Goal: Information Seeking & Learning: Learn about a topic

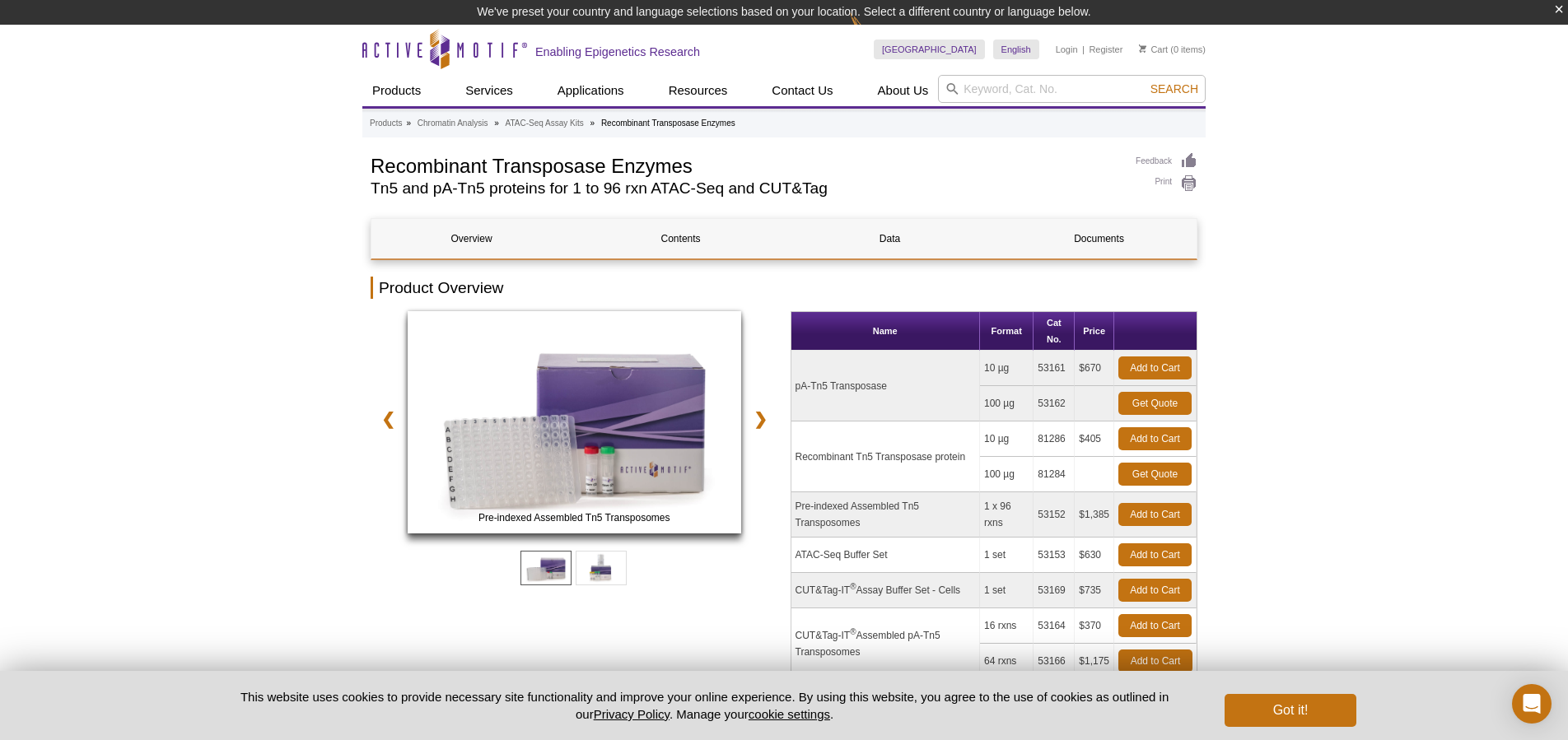
scroll to position [3, 0]
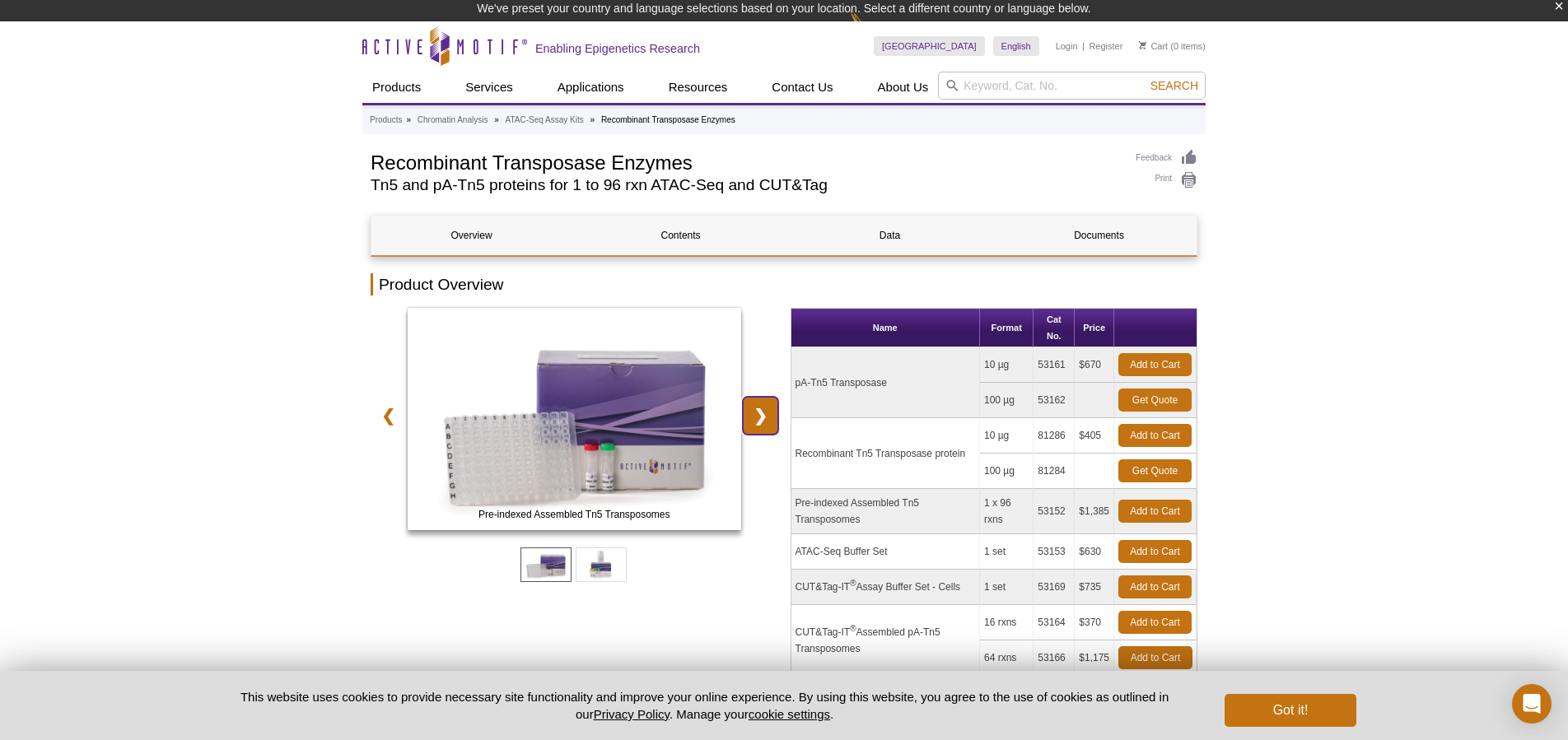
click at [762, 418] on link "❯" at bounding box center [760, 416] width 36 height 38
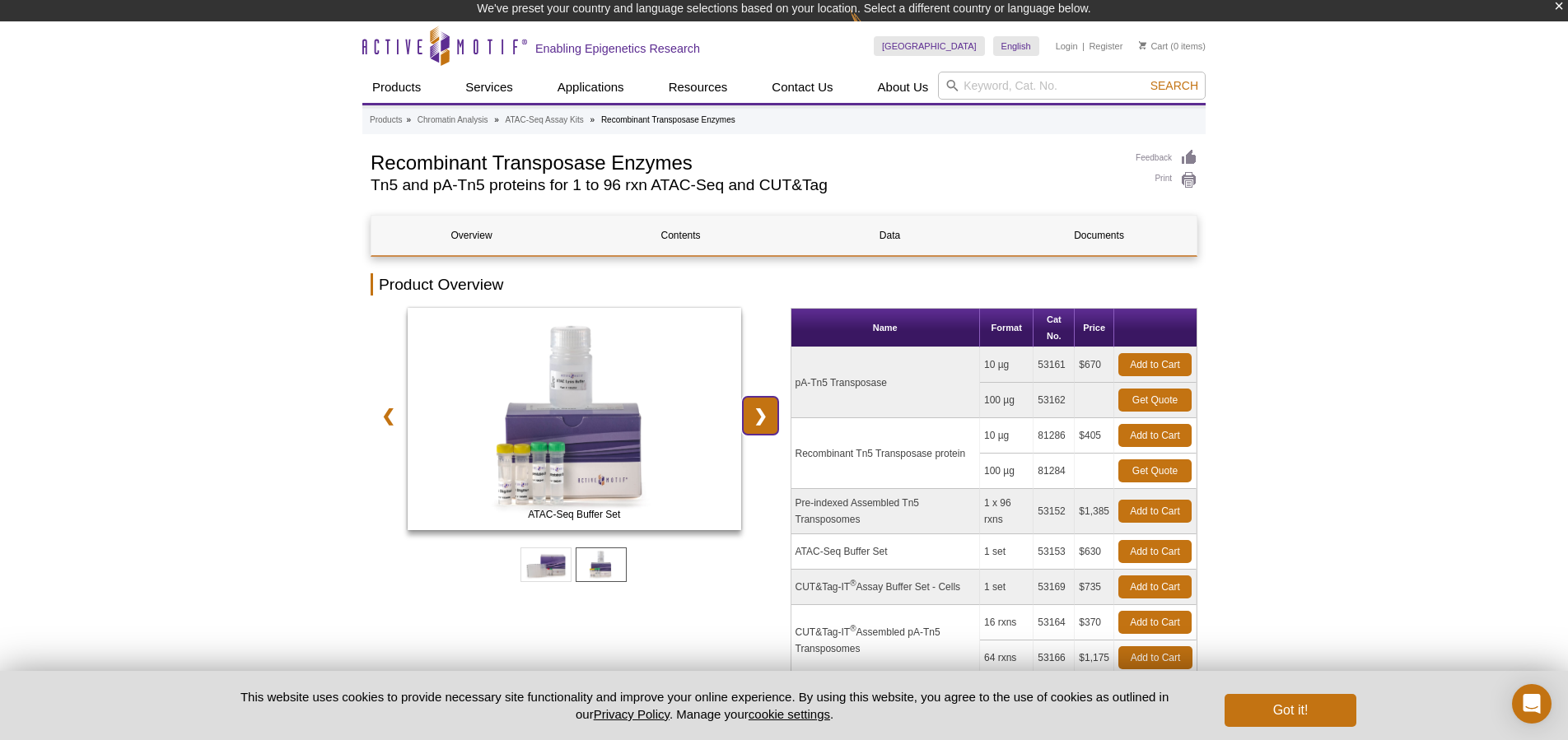
click at [761, 417] on link "❯" at bounding box center [760, 416] width 36 height 38
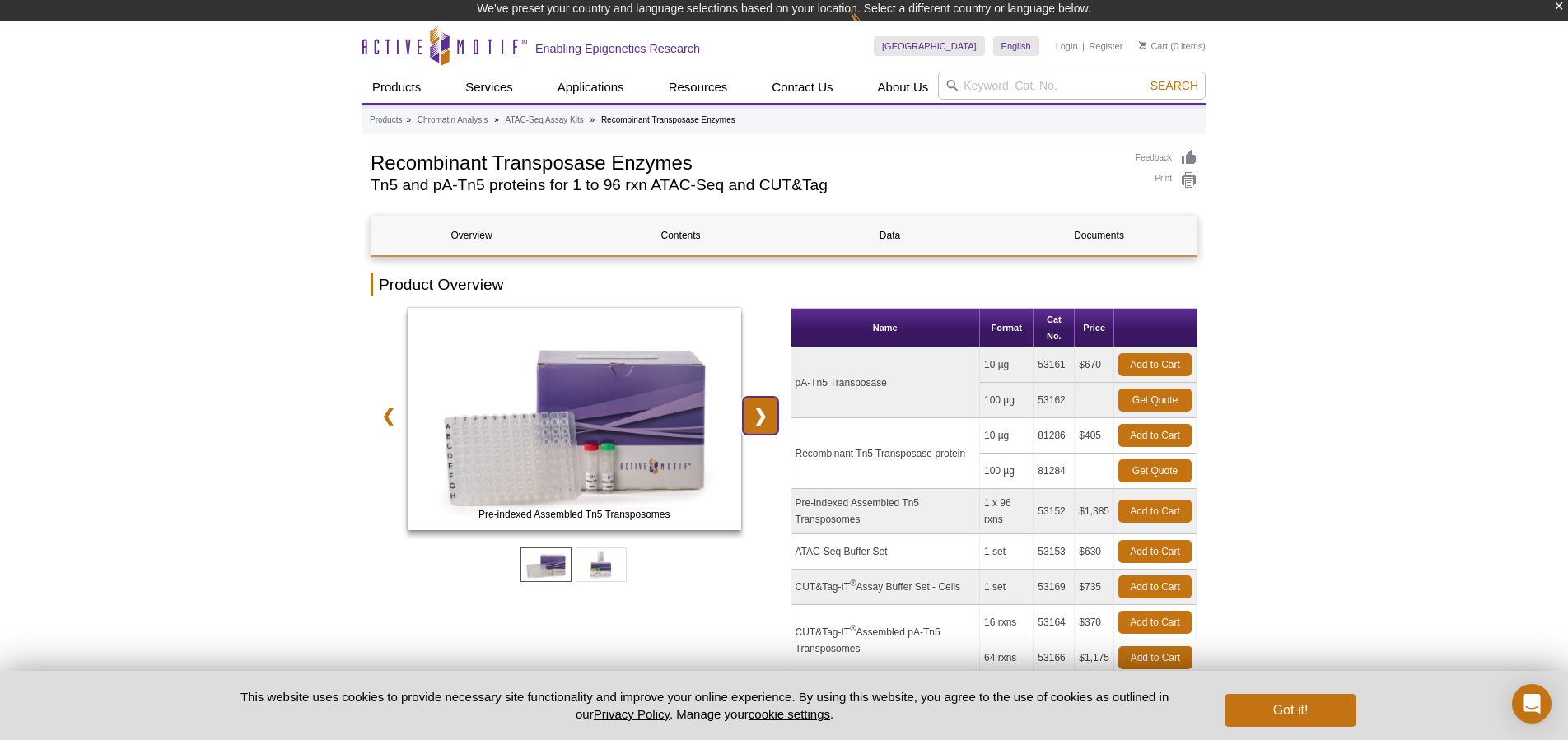
scroll to position [465, 0]
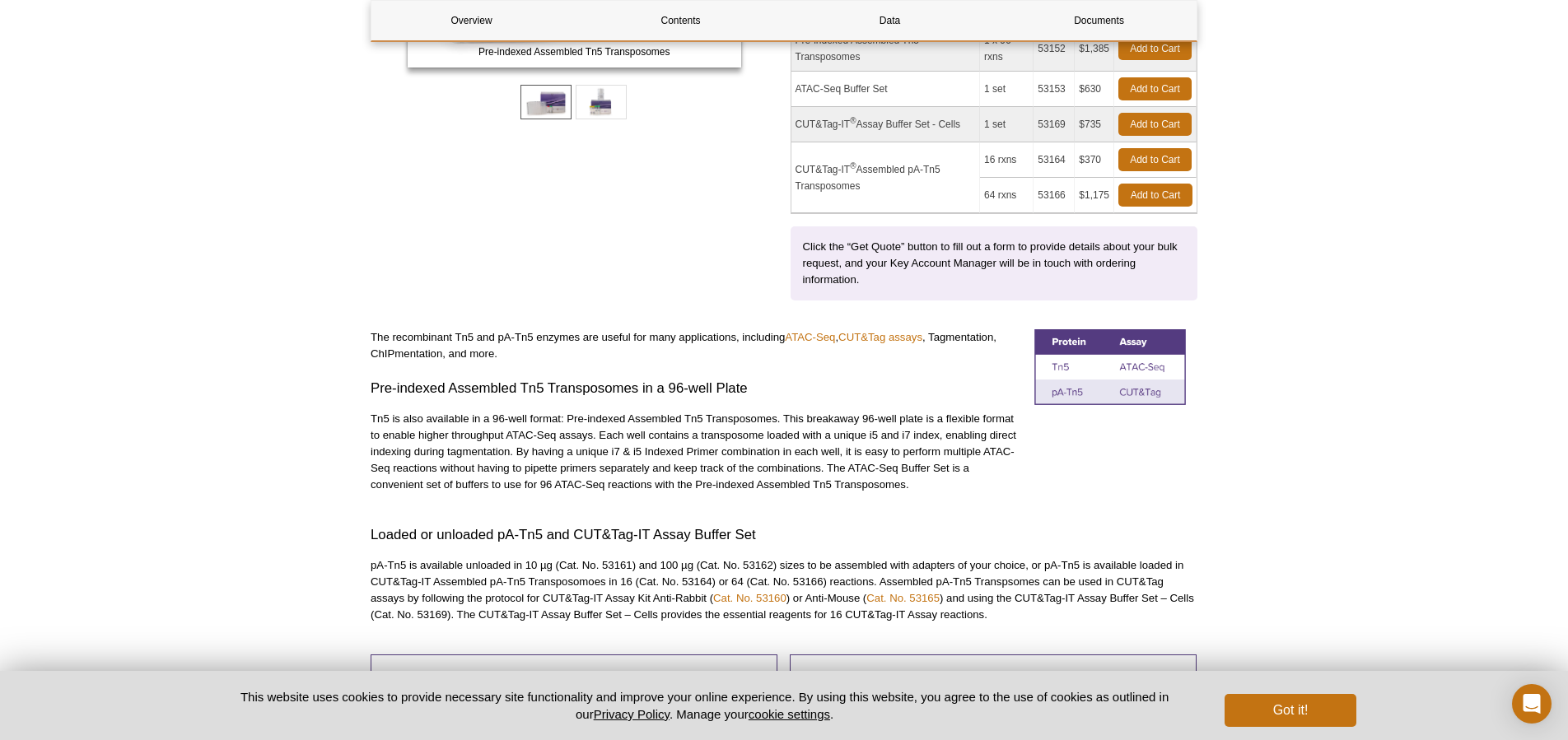
click at [761, 409] on div "The recombinant Tn5 and pA-Tn5 enzymes are useful for many applications, includ…" at bounding box center [696, 420] width 652 height 180
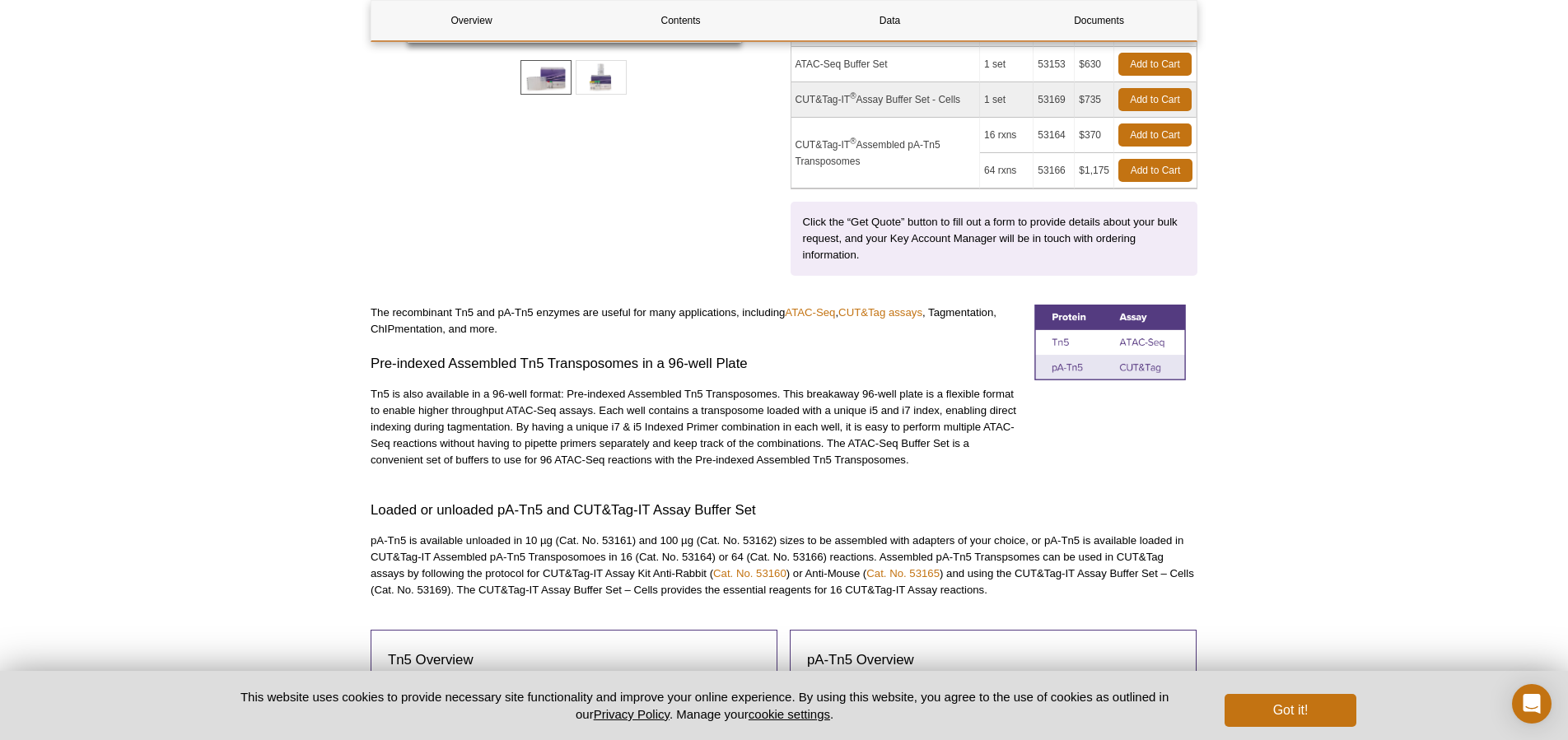
click at [454, 397] on p "Tn5 is also available in a 96-well format: Pre-indexed Assembled Tn5 Transposom…" at bounding box center [696, 427] width 652 height 82
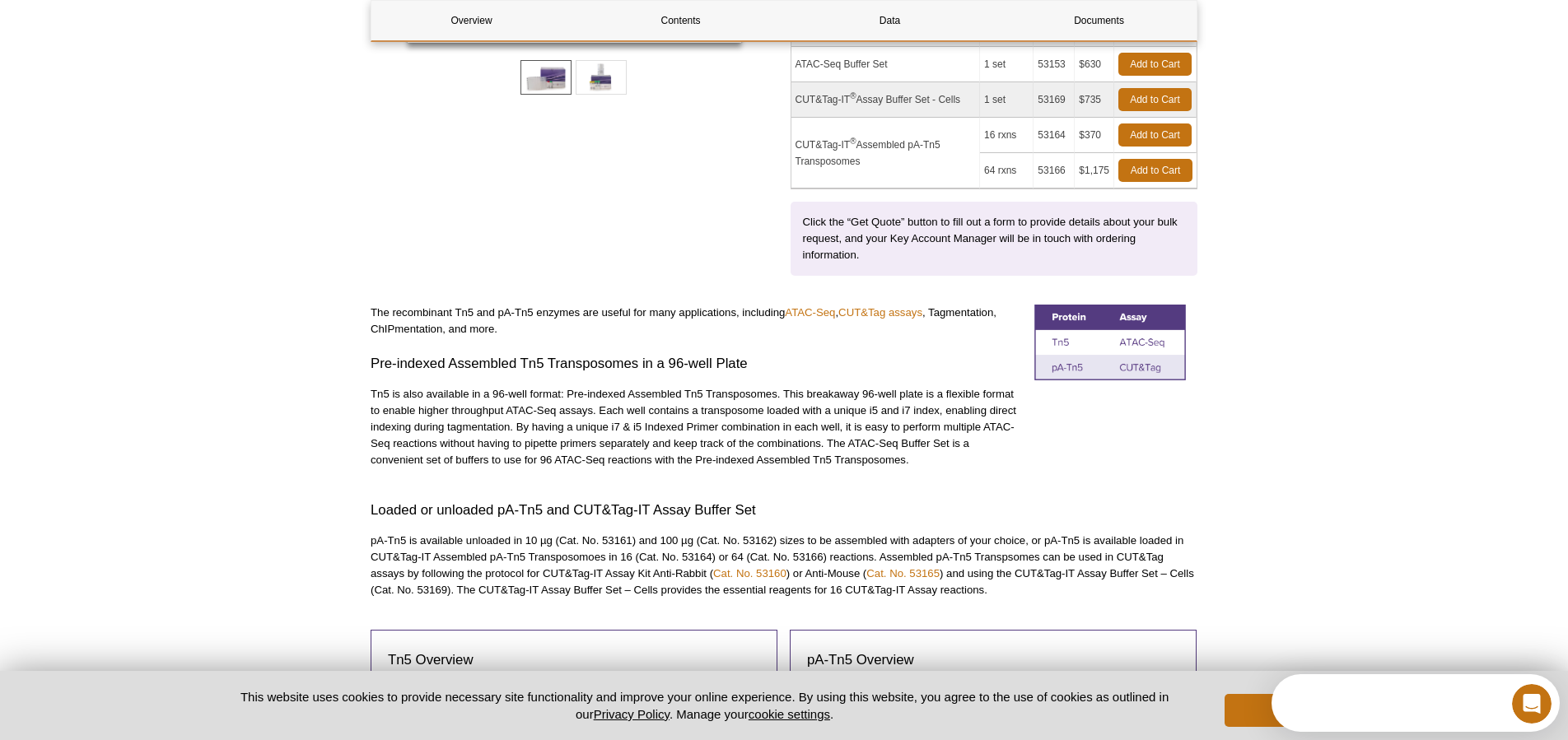
scroll to position [0, 0]
click at [591, 401] on p "Tn5 is also available in a 96-well format: Pre-indexed Assembled Tn5 Transposom…" at bounding box center [696, 427] width 652 height 82
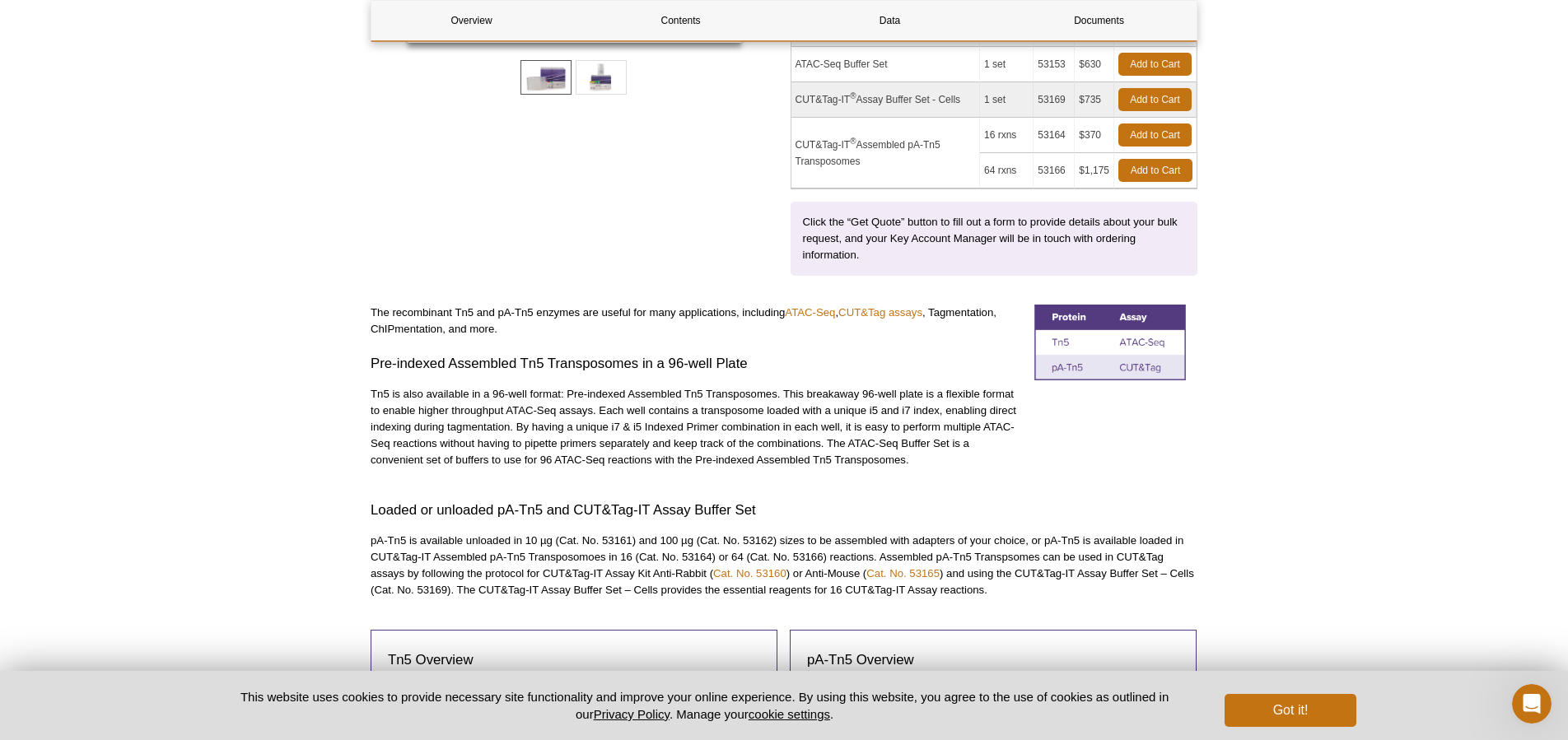
click at [845, 479] on div "The recombinant Tn5 and pA-Tn5 enzymes are useful for many applications, includ…" at bounding box center [696, 395] width 652 height 180
click at [844, 482] on div "The recombinant Tn5 and pA-Tn5 enzymes are useful for many applications, includ…" at bounding box center [696, 395] width 652 height 180
click at [1091, 415] on div at bounding box center [1116, 395] width 163 height 180
click at [456, 425] on p "Tn5 is also available in a 96-well format: Pre-indexed Assembled Tn5 Transposom…" at bounding box center [696, 427] width 652 height 82
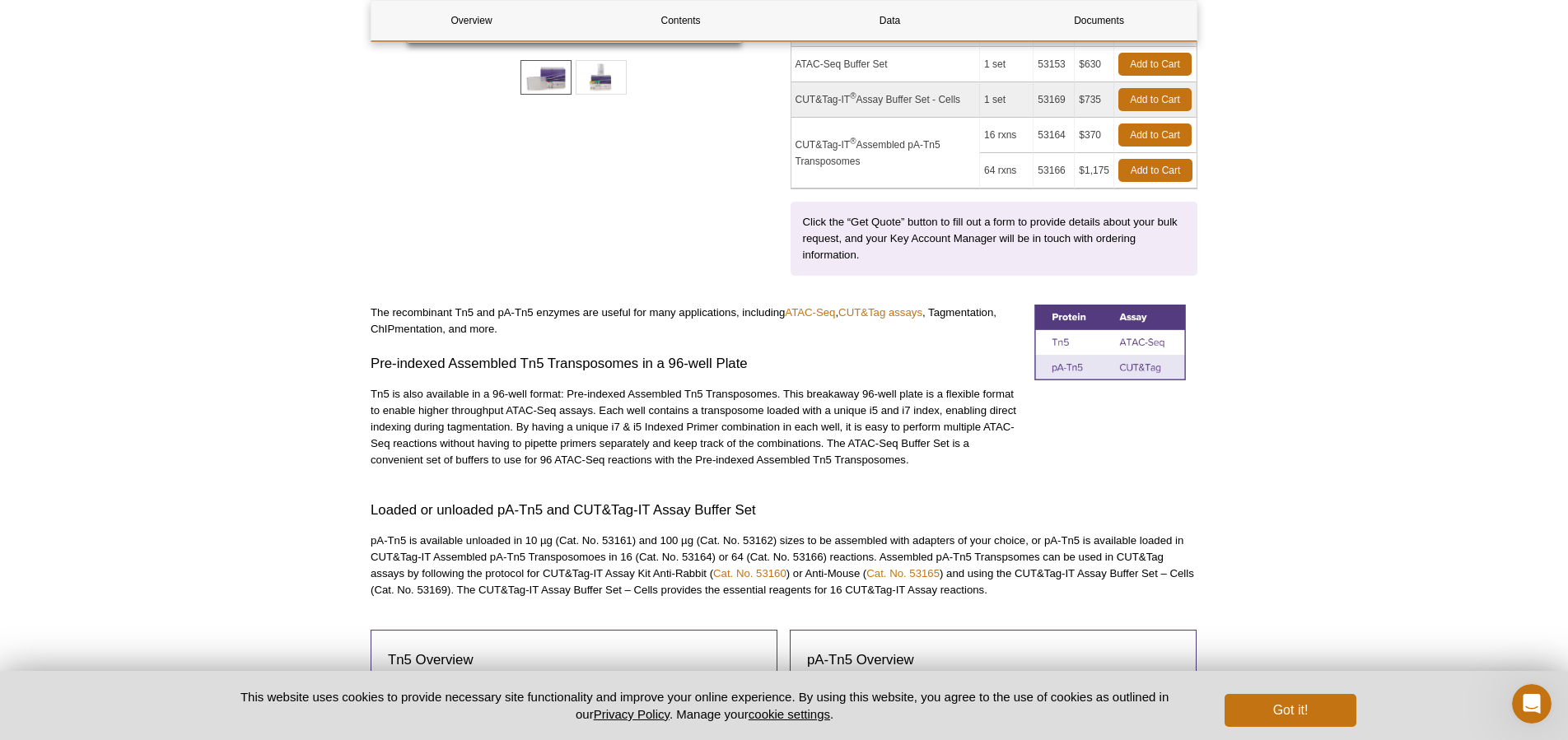
click at [456, 425] on p "Tn5 is also available in a 96-well format: Pre-indexed Assembled Tn5 Transposom…" at bounding box center [696, 427] width 652 height 82
drag, startPoint x: 546, startPoint y: 462, endPoint x: 643, endPoint y: 463, distance: 97.0
click at [615, 463] on p "Tn5 is also available in a 96-well format: Pre-indexed Assembled Tn5 Transposom…" at bounding box center [696, 427] width 652 height 82
click at [657, 463] on p "Tn5 is also available in a 96-well format: Pre-indexed Assembled Tn5 Transposom…" at bounding box center [696, 427] width 652 height 82
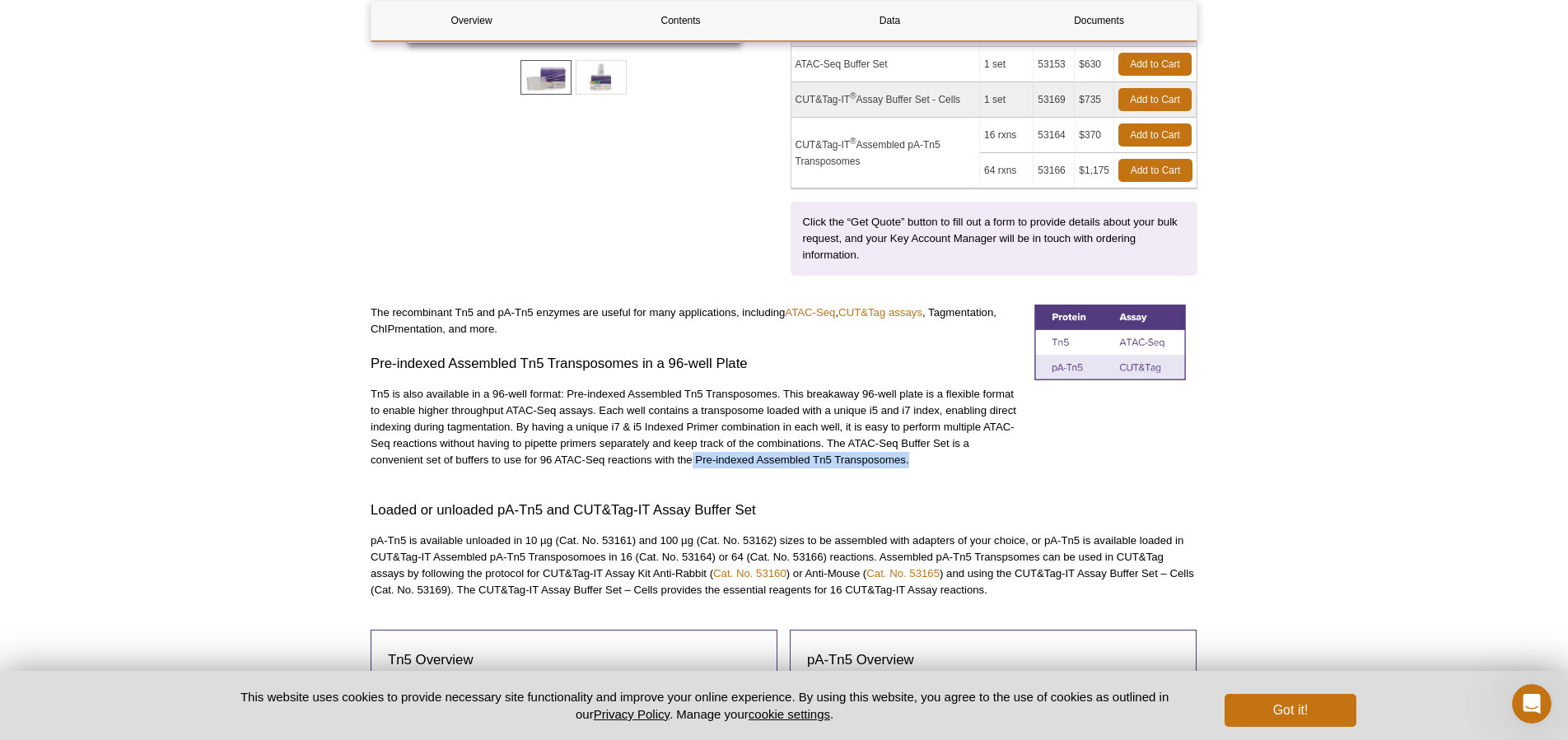
drag, startPoint x: 716, startPoint y: 462, endPoint x: 940, endPoint y: 470, distance: 224.1
click at [940, 470] on div "The recombinant Tn5 and pA-Tn5 enzymes are useful for many applications, includ…" at bounding box center [696, 395] width 652 height 180
click at [540, 439] on p "Tn5 is also available in a 96-well format: Pre-indexed Assembled Tn5 Transposom…" at bounding box center [696, 427] width 652 height 82
click at [740, 402] on p "Tn5 is also available in a 96-well format: Pre-indexed Assembled Tn5 Transposom…" at bounding box center [696, 427] width 652 height 82
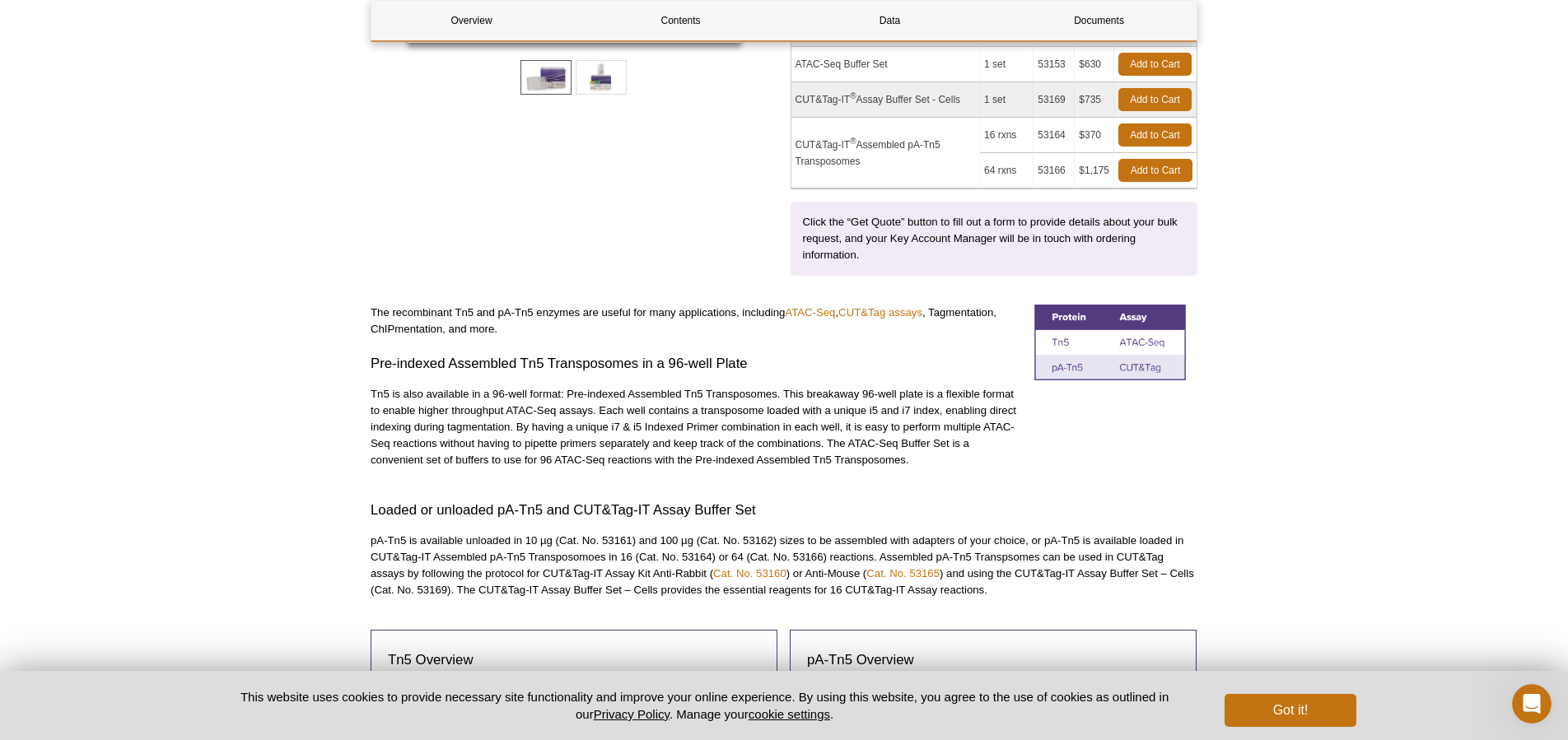
click at [486, 449] on p "Tn5 is also available in a 96-well format: Pre-indexed Assembled Tn5 Transposom…" at bounding box center [696, 427] width 652 height 82
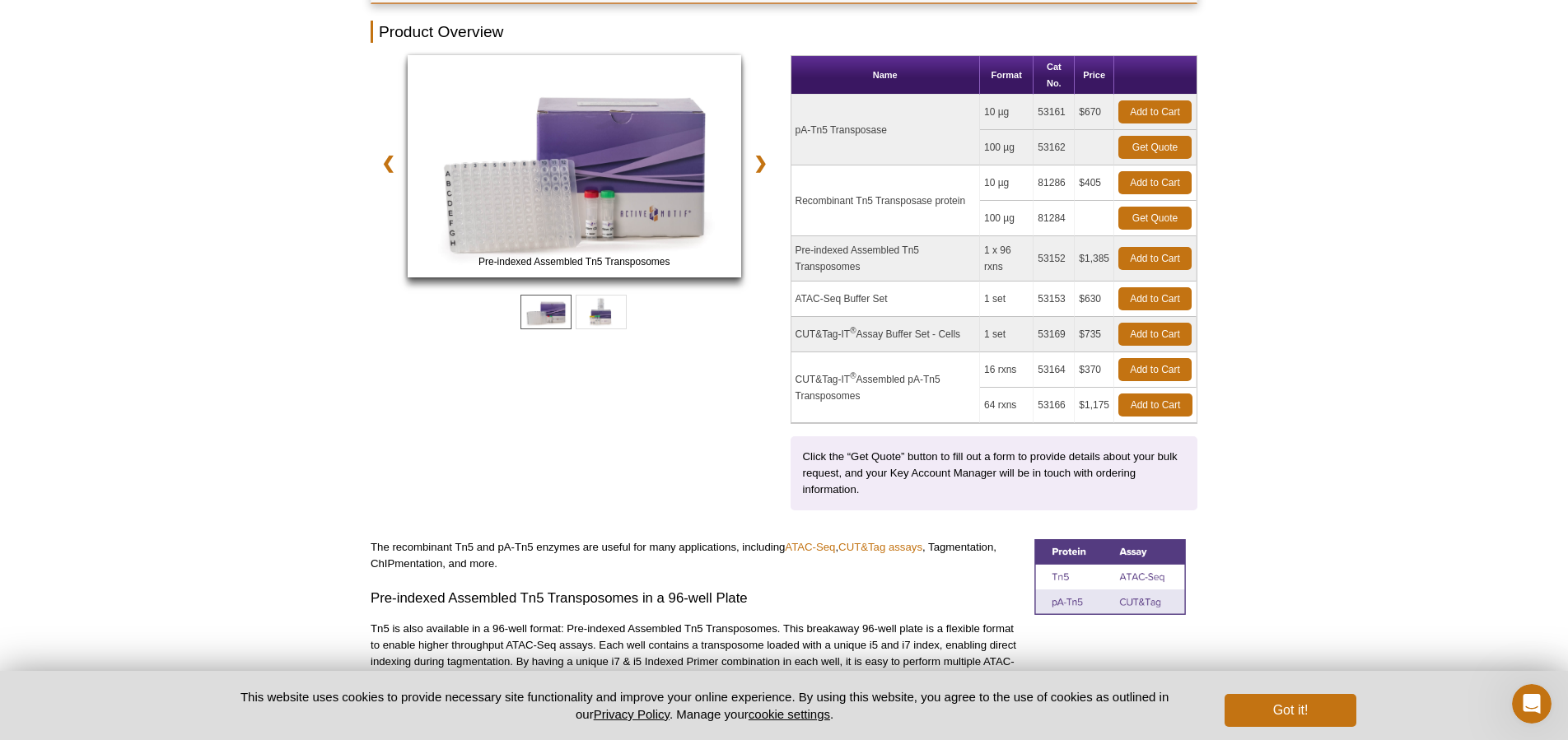
scroll to position [353, 0]
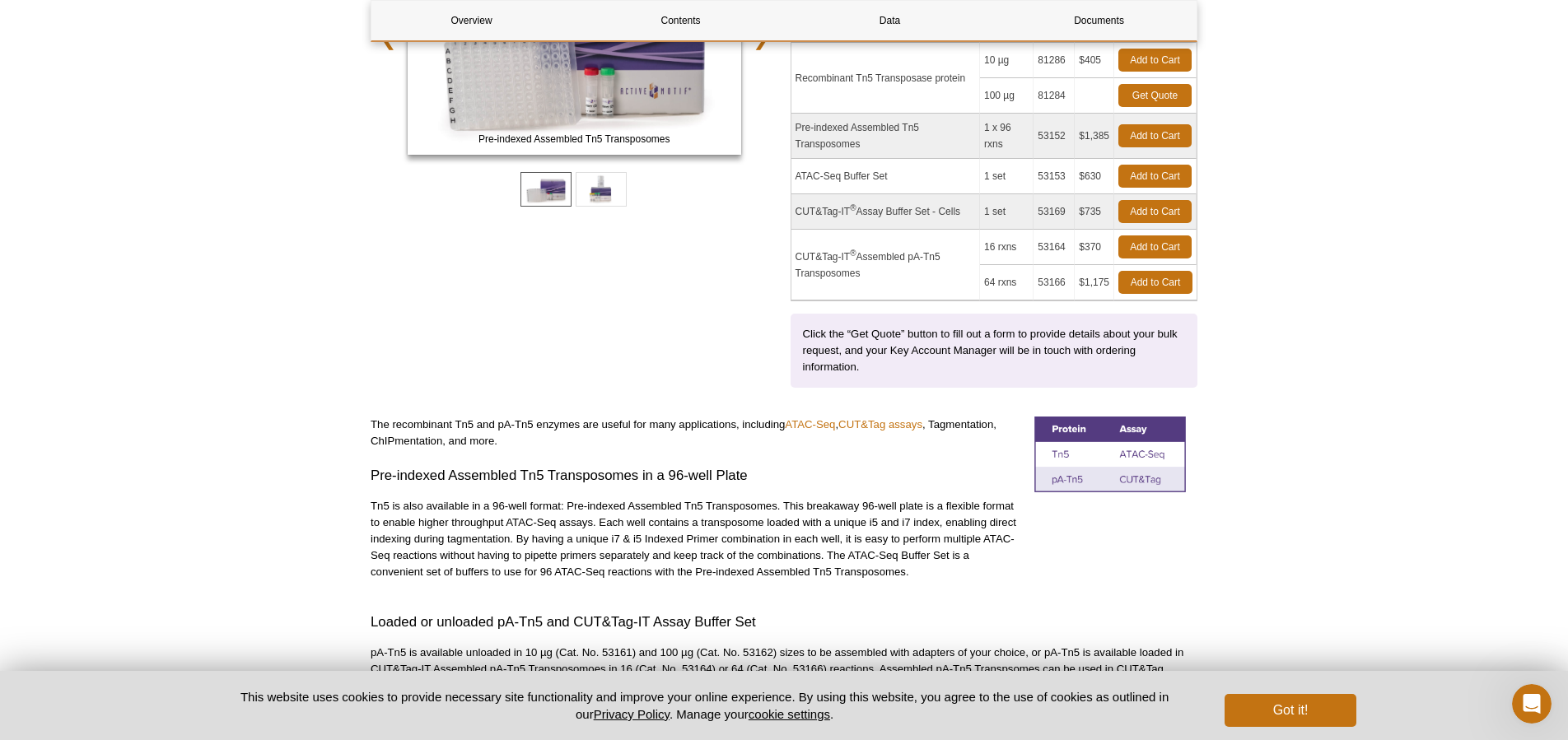
click at [519, 428] on p "The recombinant Tn5 and pA-Tn5 enzymes are useful for many applications, includ…" at bounding box center [696, 433] width 652 height 33
click at [517, 428] on p "The recombinant Tn5 and pA-Tn5 enzymes are useful for many applications, includ…" at bounding box center [696, 433] width 652 height 33
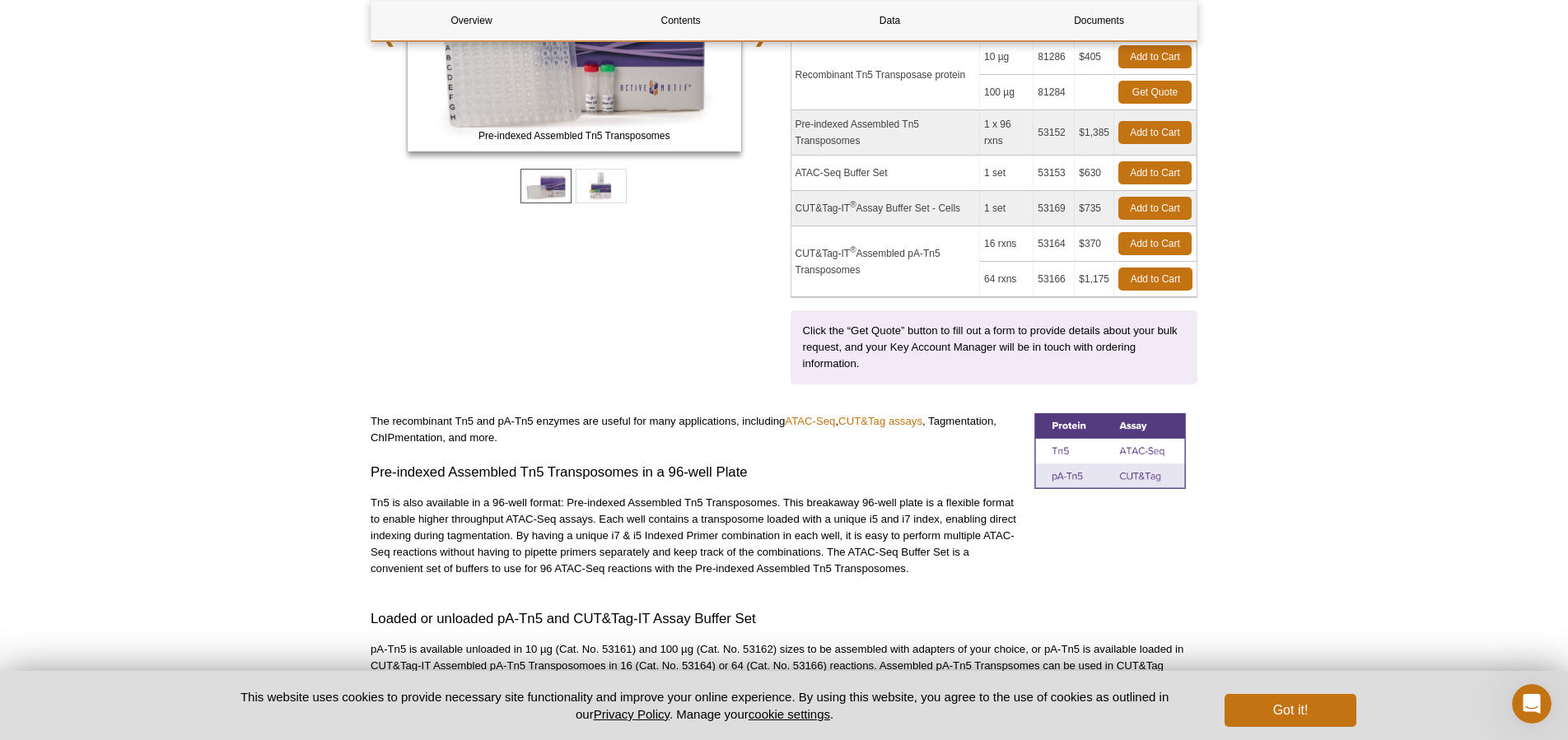
click at [517, 427] on p "The recombinant Tn5 and pA-Tn5 enzymes are useful for many applications, includ…" at bounding box center [696, 430] width 652 height 33
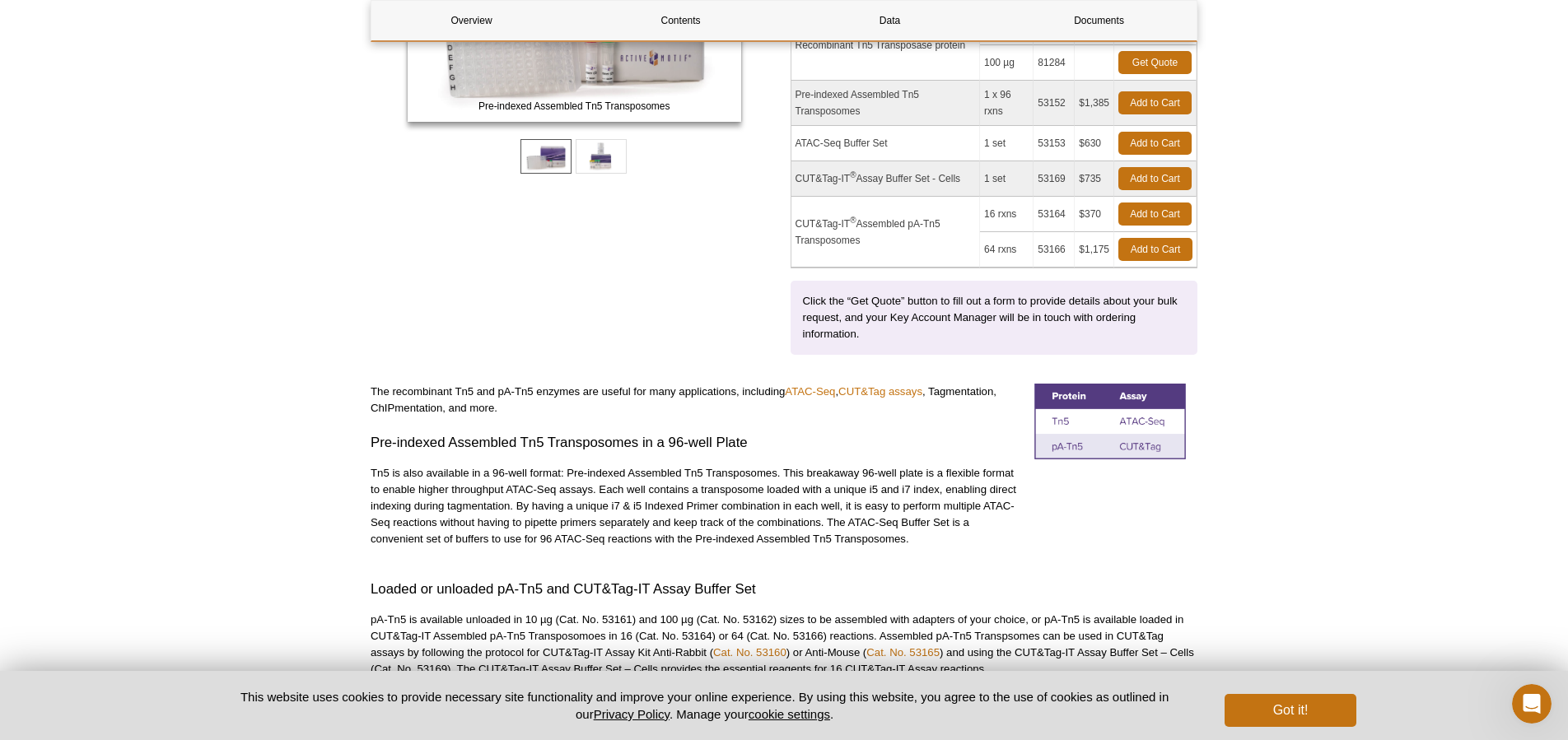
scroll to position [443, 0]
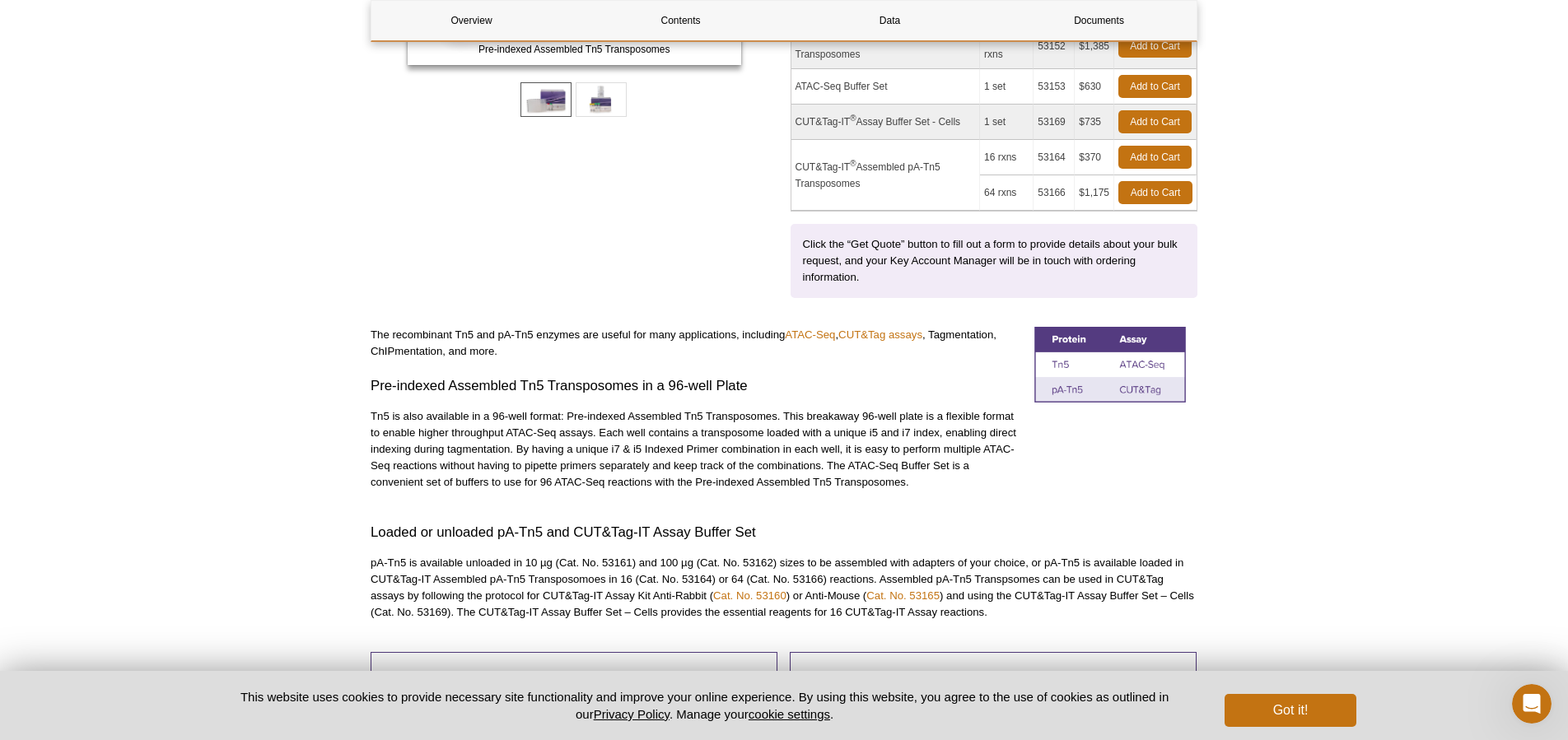
click at [517, 427] on p "Tn5 is also available in a 96-well format: Pre-indexed Assembled Tn5 Transposom…" at bounding box center [696, 449] width 652 height 82
click at [517, 427] on p "Tn5 is also available in a 96-well format: Pre-indexed Assembled Tn5 Transposom…" at bounding box center [696, 449] width 652 height 82
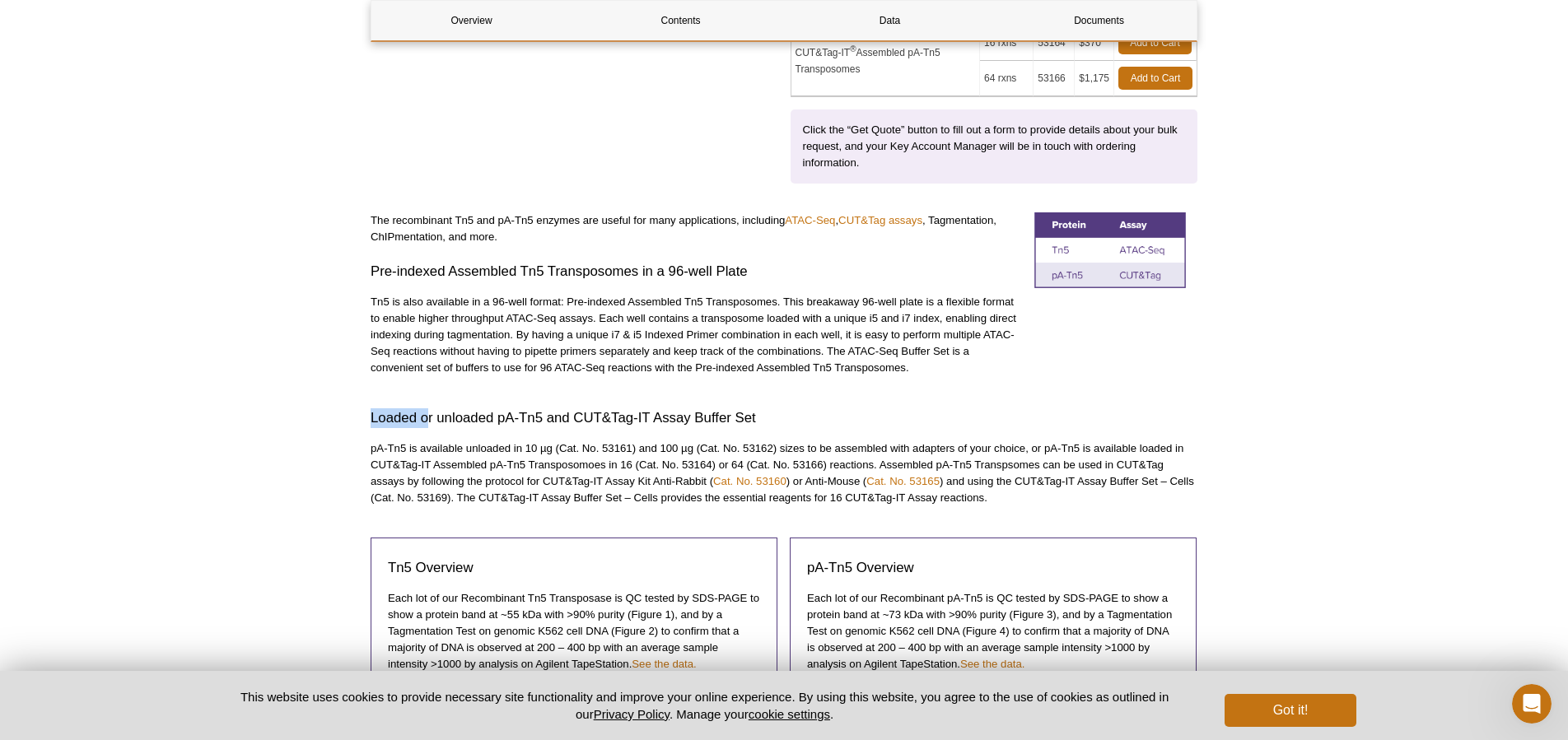
drag, startPoint x: 370, startPoint y: 420, endPoint x: 427, endPoint y: 419, distance: 57.0
drag, startPoint x: 452, startPoint y: 420, endPoint x: 522, endPoint y: 423, distance: 70.1
click at [522, 423] on h3 "Loaded or unloaded pA-Tn5 and CUT&Tag-IT Assay Buffer Set" at bounding box center [784, 418] width 827 height 20
click at [522, 423] on h3 "Loaded or unloaded pA-Tn5 and CUT&Tag-IT Assay Buffer Set" at bounding box center [784, 418] width 827 height 20
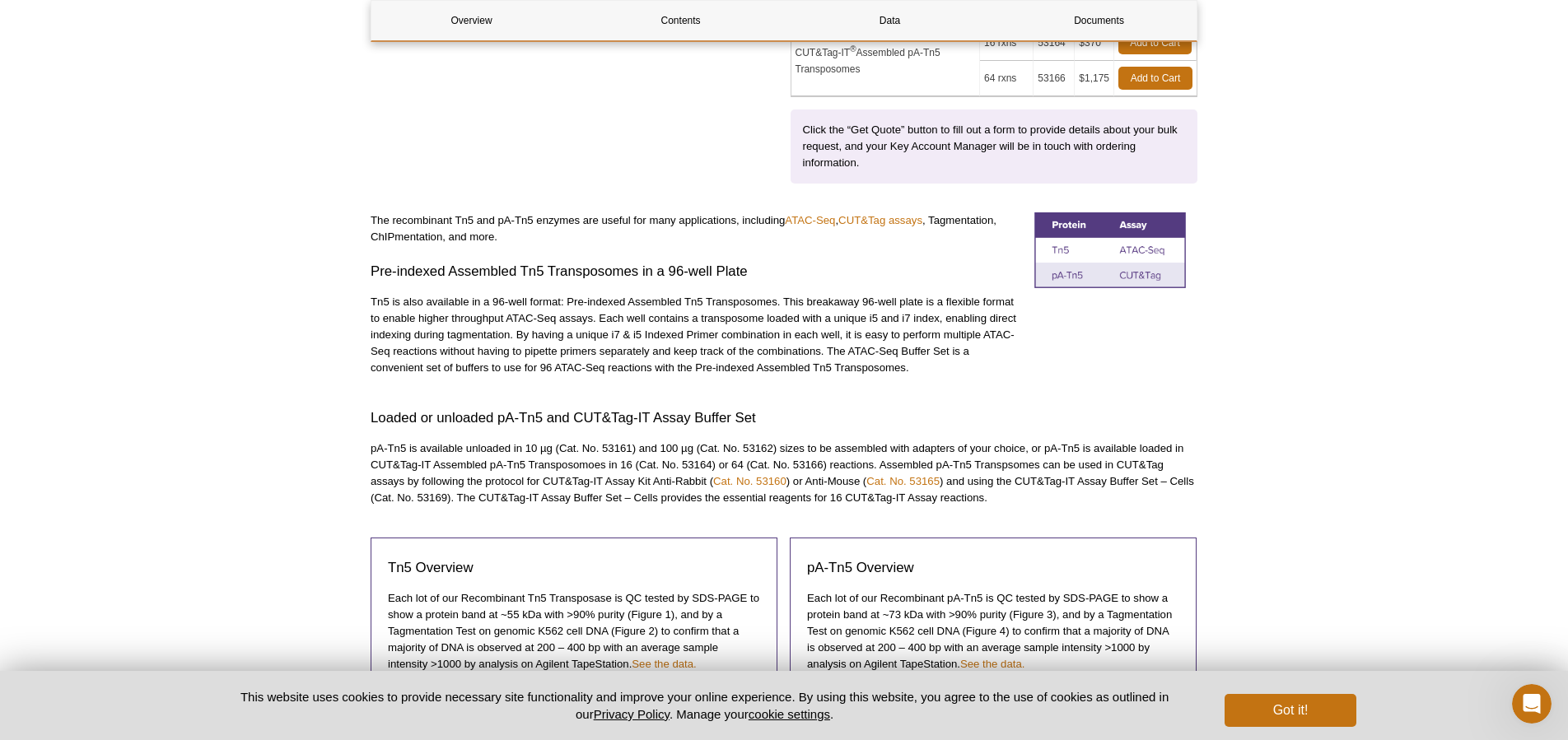
click at [450, 462] on p "pA-Tn5 is available unloaded in 10 µg (Cat. No. 53161) and 100 µg (Cat. No. 531…" at bounding box center [784, 473] width 827 height 66
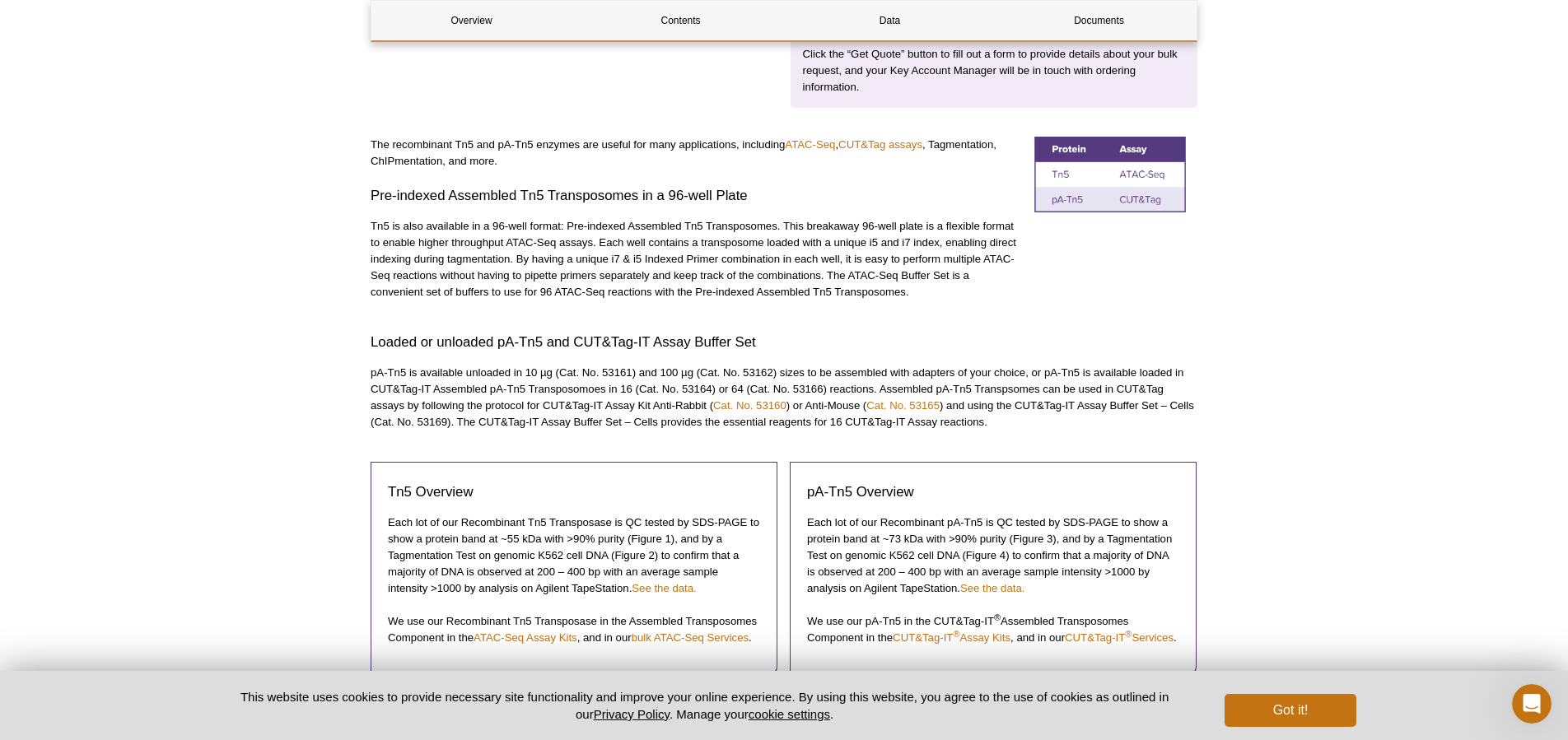
click at [453, 419] on p "pA-Tn5 is available unloaded in 10 µg (Cat. No. 53161) and 100 µg (Cat. No. 531…" at bounding box center [784, 398] width 827 height 66
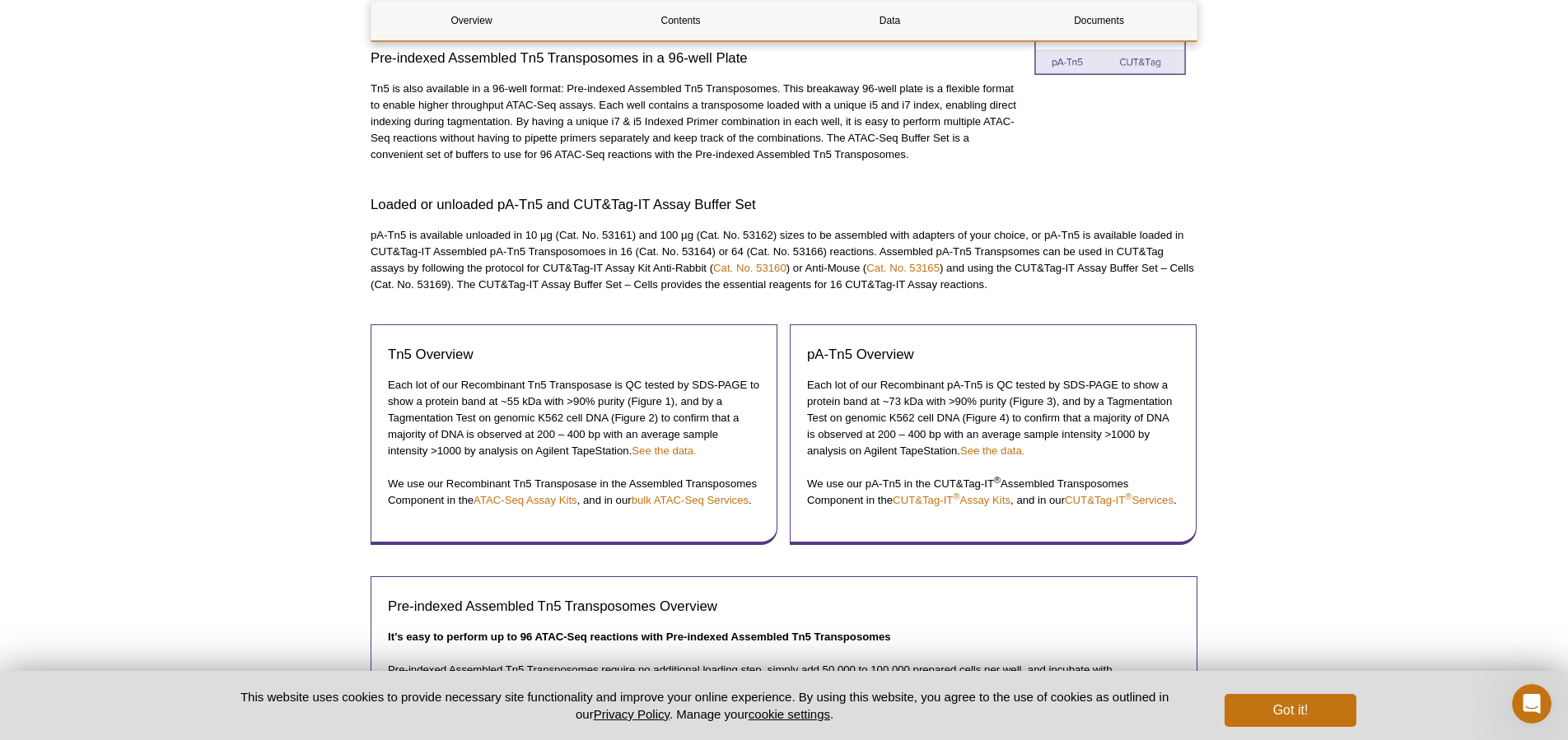
scroll to position [883, 0]
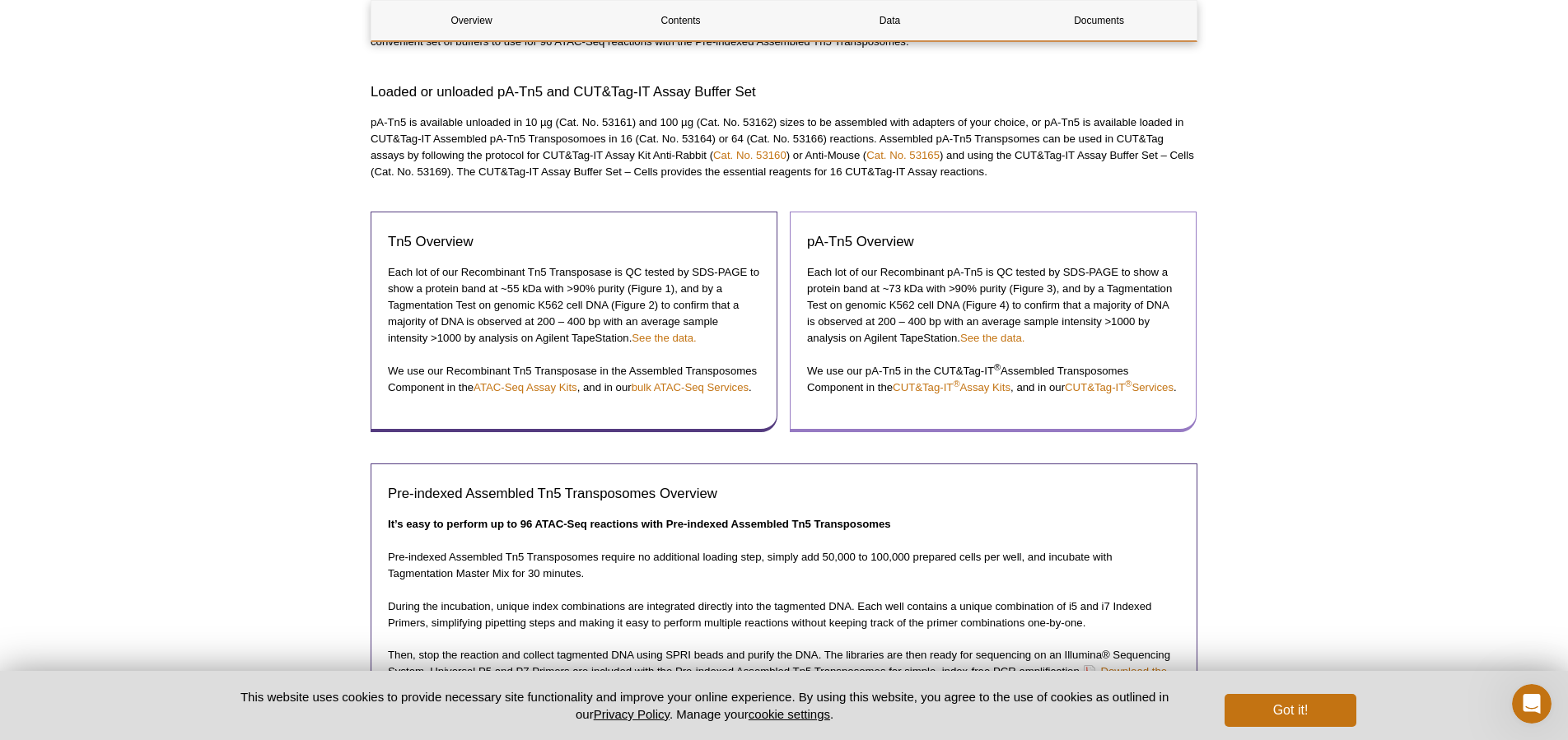
click at [861, 274] on p "Each lot of our Recombinant pA-Tn5 is QC tested by SDS-PAGE to show a protein b…" at bounding box center [993, 305] width 373 height 82
click at [551, 504] on h3 "Pre-indexed Assembled Tn5 Transposomes Overview" at bounding box center [784, 494] width 792 height 20
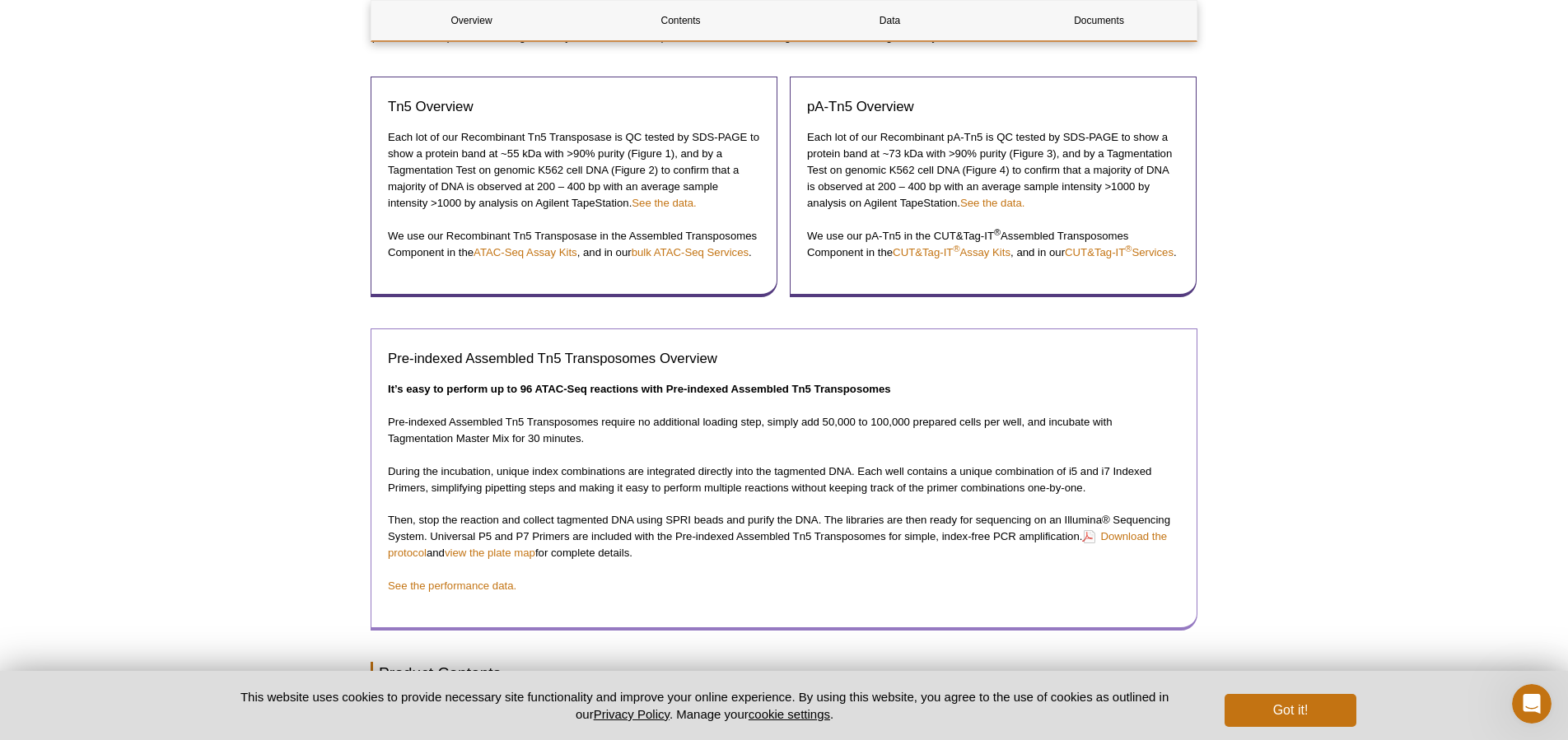
scroll to position [1151, 0]
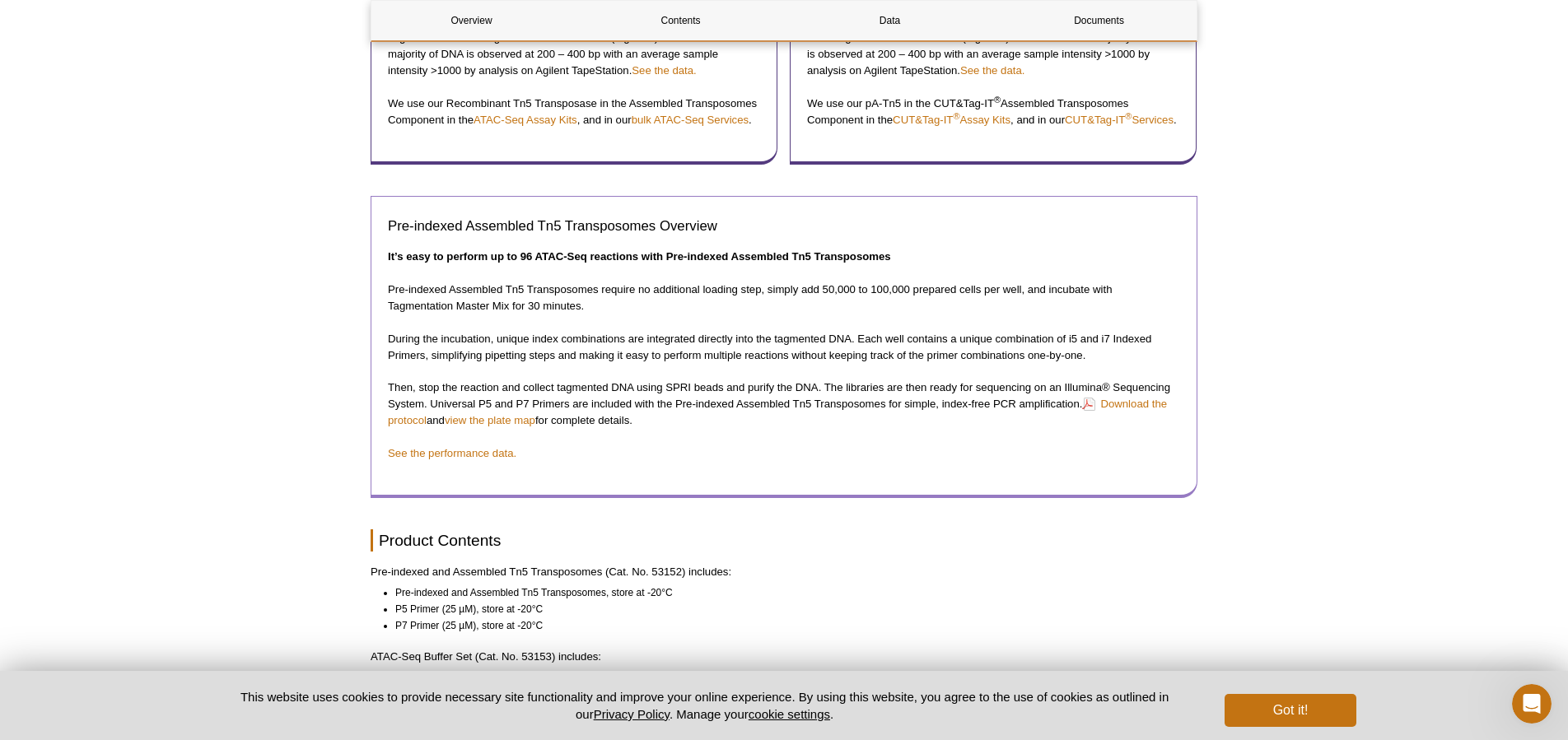
click at [555, 497] on div "Pre-indexed Assembled Tn5 Transposomes Overview It’s easy to perform up to 96 A…" at bounding box center [784, 347] width 827 height 302
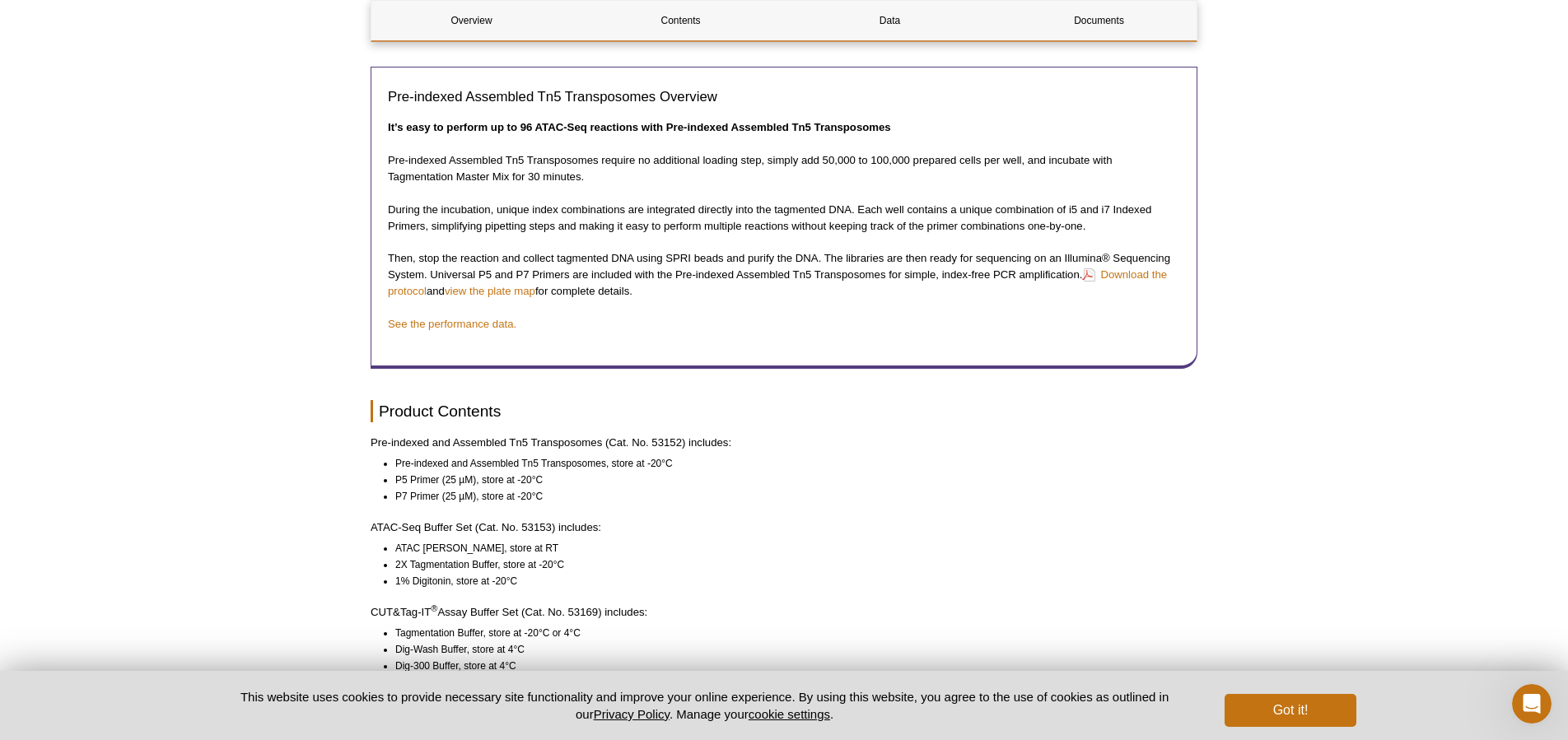
click at [505, 488] on li "P5 Primer (25 µM), store at -20°C" at bounding box center [789, 480] width 787 height 17
drag, startPoint x: 374, startPoint y: 460, endPoint x: 604, endPoint y: 459, distance: 230.0
click at [604, 459] on div "AVAILABLE PRODUCTS ATAC-Seq Express Kit ATAC-Seq Kit Fixed Cell ATAC-Seq Kit Ne…" at bounding box center [784, 218] width 844 height 2742
click at [568, 472] on li "Pre-indexed and Assembled Tn5 Transposomes, store at -20°C" at bounding box center [789, 464] width 787 height 17
click at [377, 497] on ul "Pre-indexed and Assembled Tn5 Transposomes, store at -20°C P5 Primer (25 µM), s…" at bounding box center [777, 480] width 812 height 50
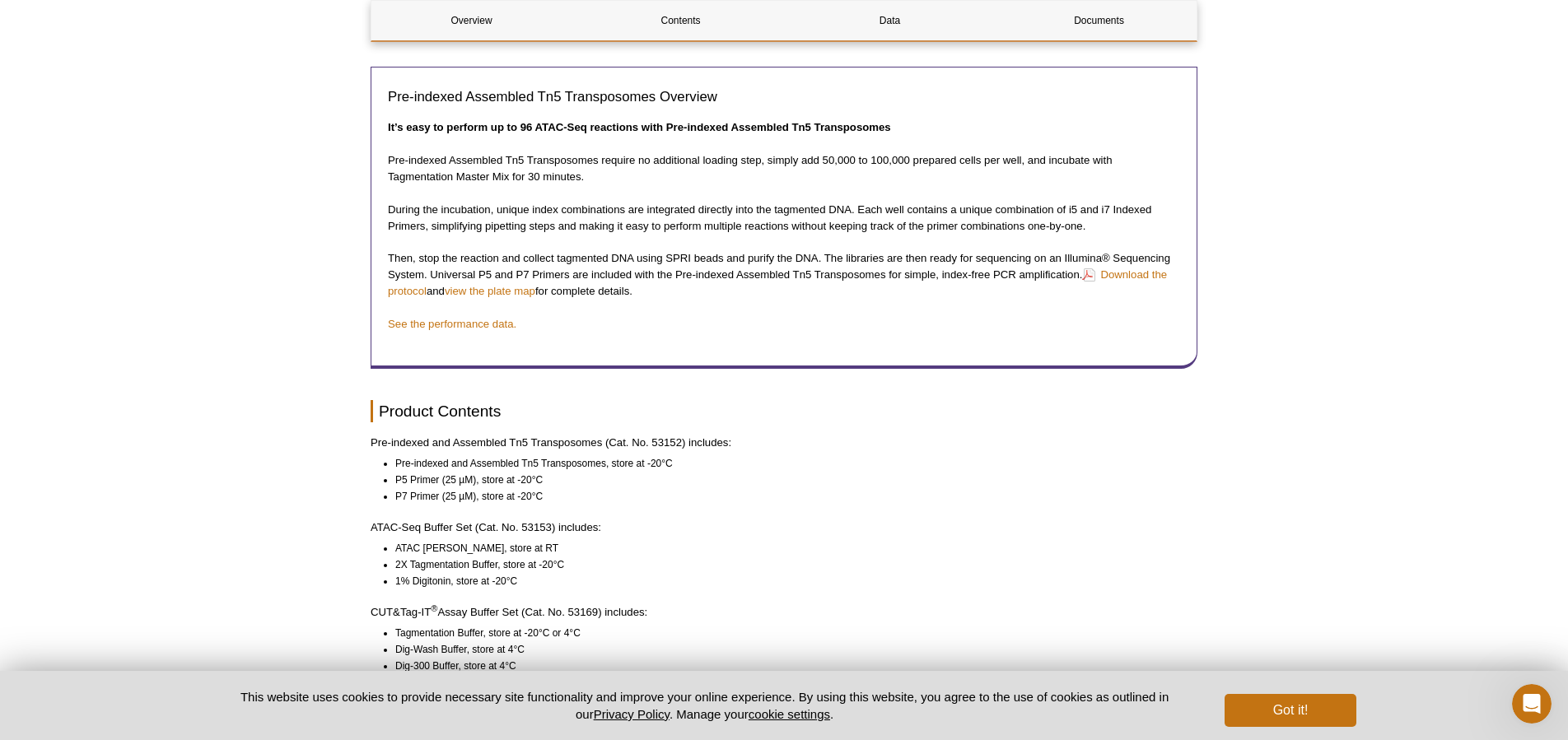
click at [382, 505] on ul "Pre-indexed and Assembled Tn5 Transposomes, store at -20°C P5 Primer (25 µM), s…" at bounding box center [777, 480] width 812 height 50
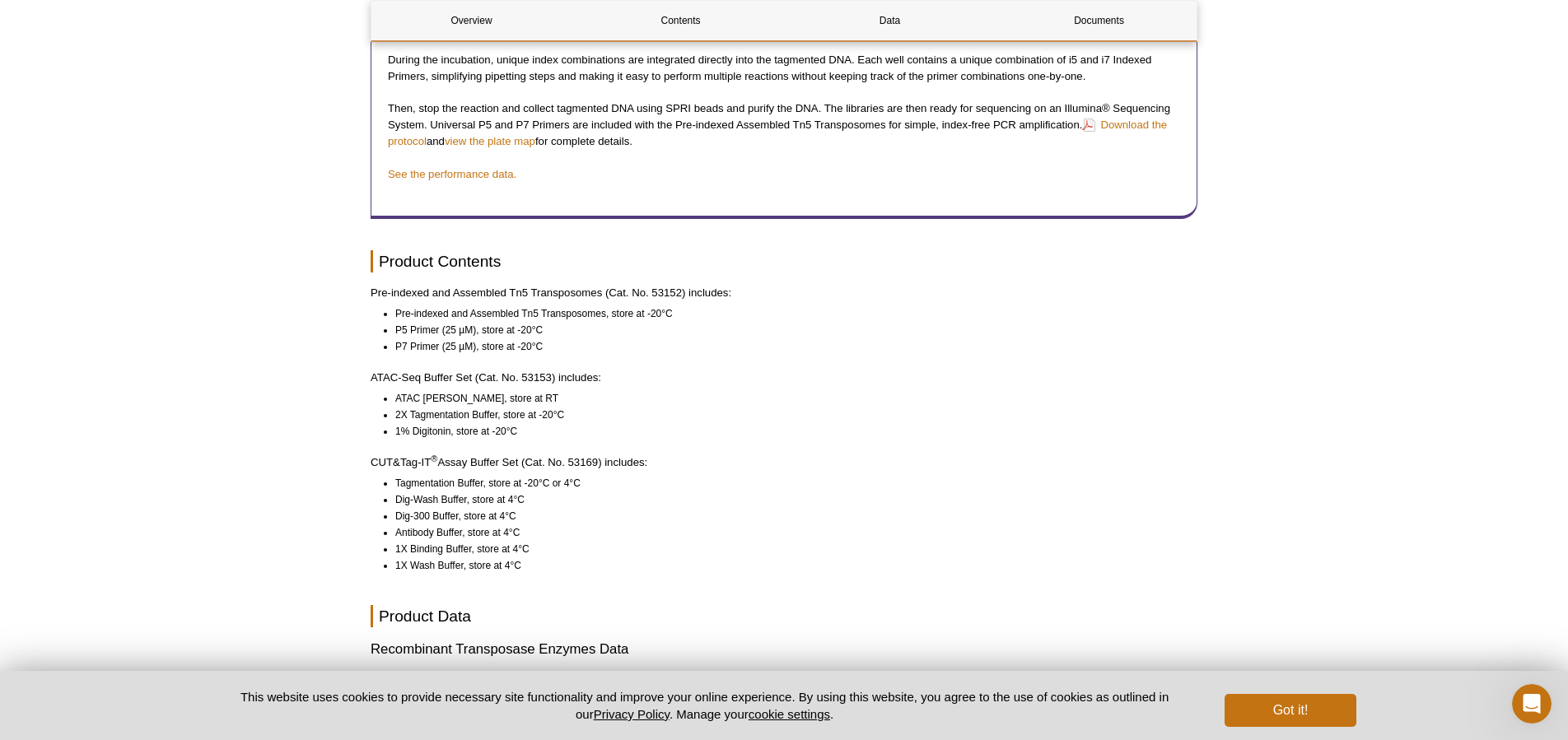
click at [396, 508] on li "Dig-Wash Buffer, store at 4°C" at bounding box center [789, 500] width 787 height 17
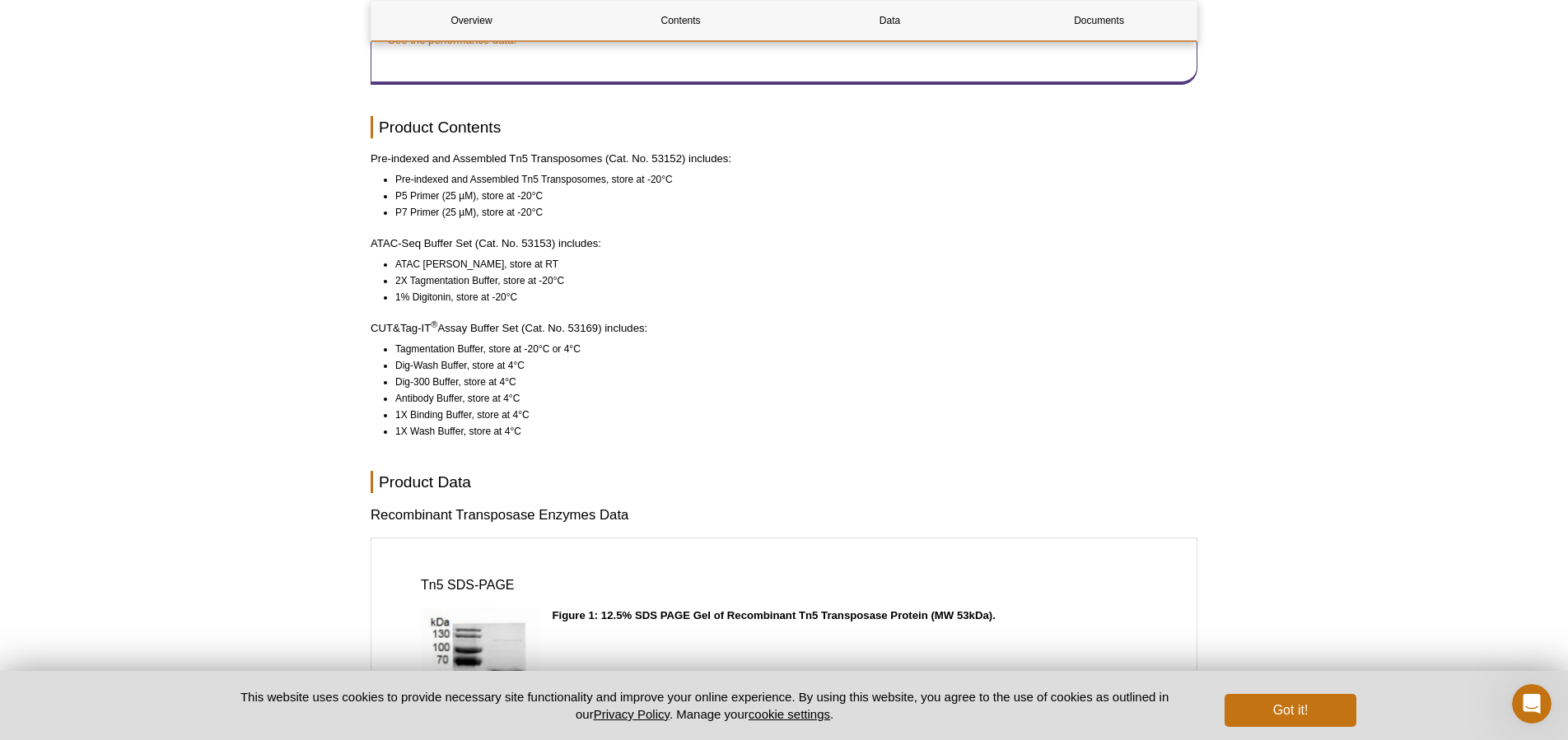
click at [388, 518] on div "Overview Contents Data Documents Product Overview Pre-indexed Assembled Tn5 Tra…" at bounding box center [784, 68] width 827 height 2878
